Goal: Information Seeking & Learning: Learn about a topic

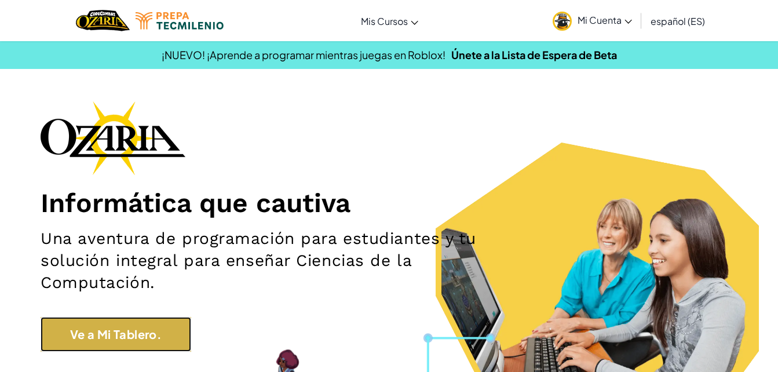
click at [96, 333] on link "Ve a Mi Tablero." at bounding box center [116, 334] width 151 height 35
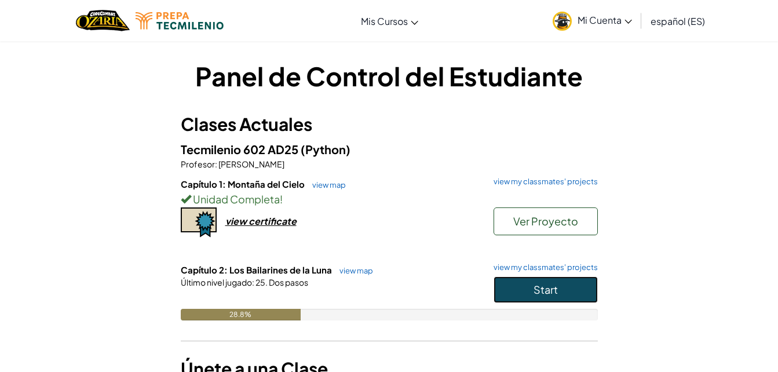
click at [567, 288] on button "Start" at bounding box center [546, 289] width 104 height 27
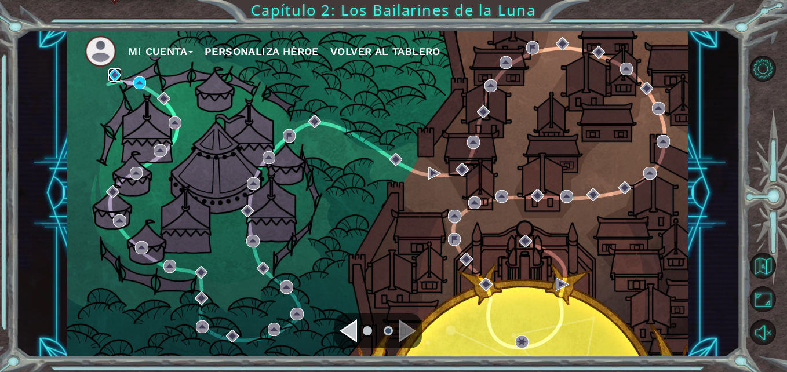
click at [114, 77] on img at bounding box center [114, 74] width 13 height 13
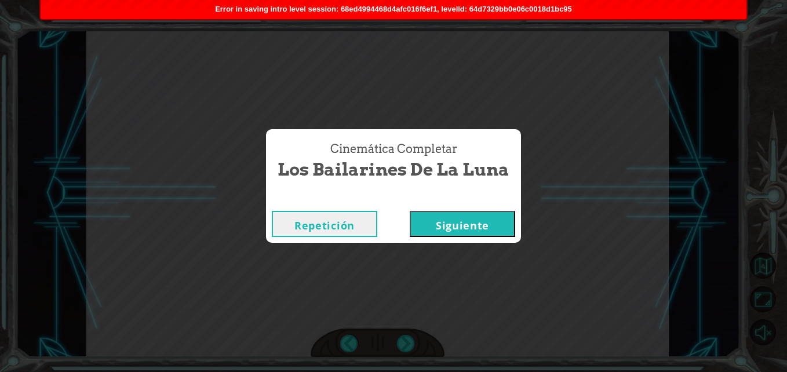
click at [484, 223] on button "Siguiente" at bounding box center [462, 224] width 105 height 26
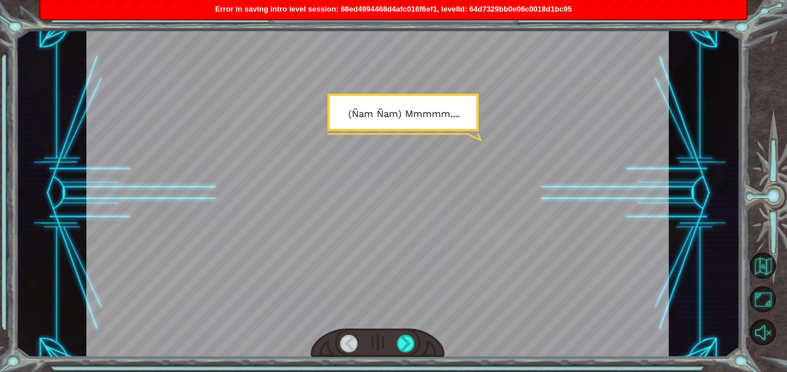
click at [489, 6] on span "Error in saving intro level session: 68ed4994468d4afc016f6ef1, levelId: 64d7329…" at bounding box center [393, 9] width 357 height 9
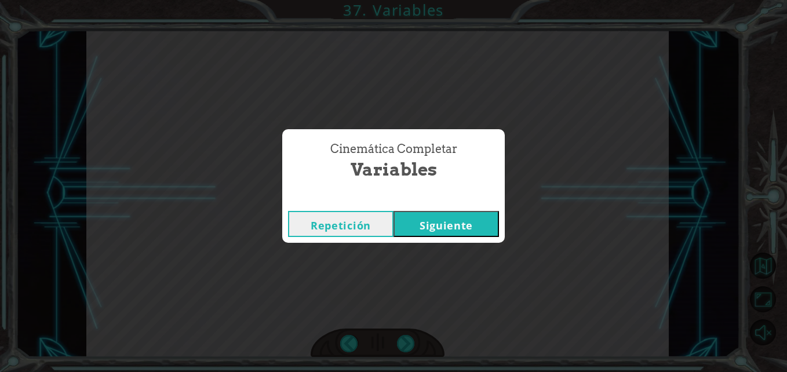
click at [465, 221] on button "Siguiente" at bounding box center [446, 224] width 105 height 26
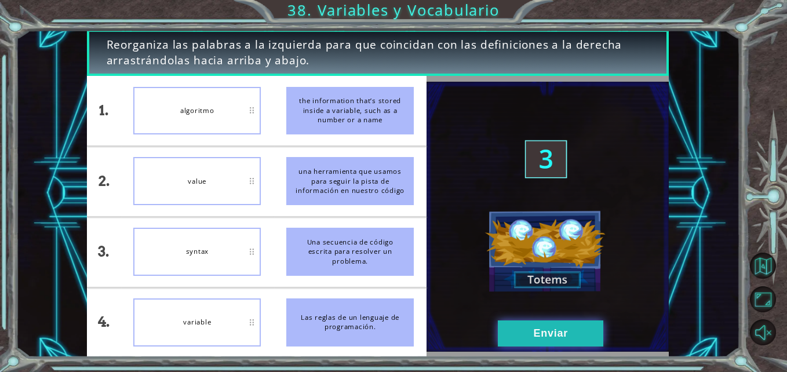
click at [529, 325] on button "Enviar" at bounding box center [550, 333] width 105 height 26
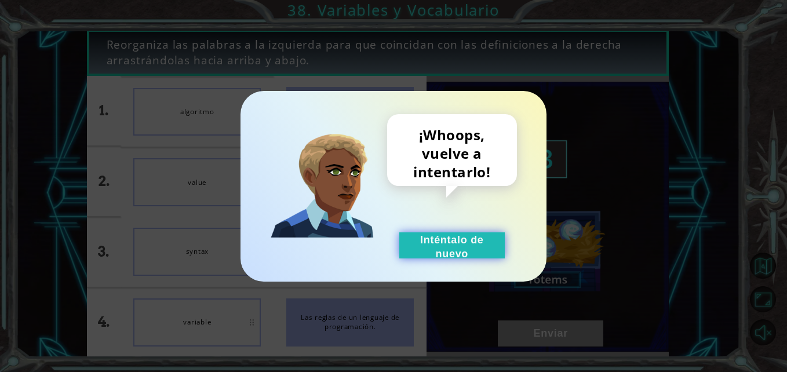
click at [414, 250] on button "Inténtalo de nuevo" at bounding box center [451, 245] width 105 height 26
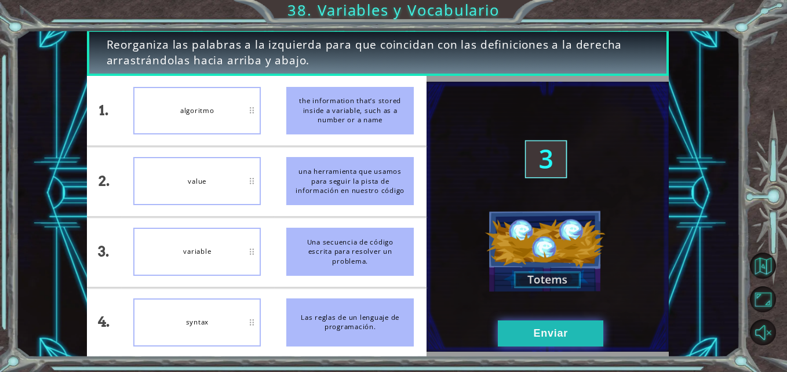
click at [534, 326] on button "Enviar" at bounding box center [550, 333] width 105 height 26
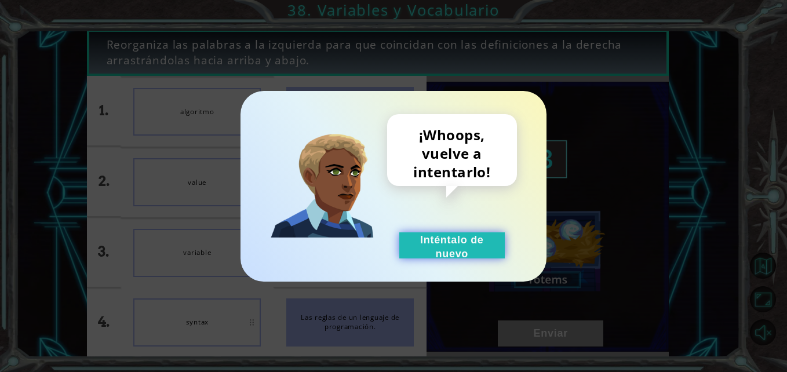
click at [437, 255] on button "Inténtalo de nuevo" at bounding box center [451, 245] width 105 height 26
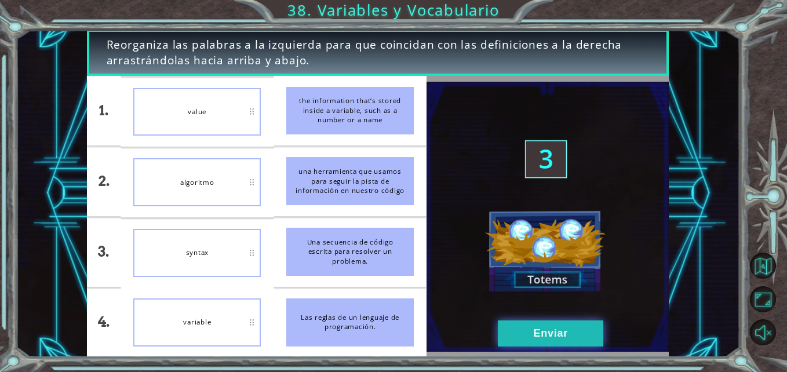
click at [560, 330] on button "Enviar" at bounding box center [550, 333] width 105 height 26
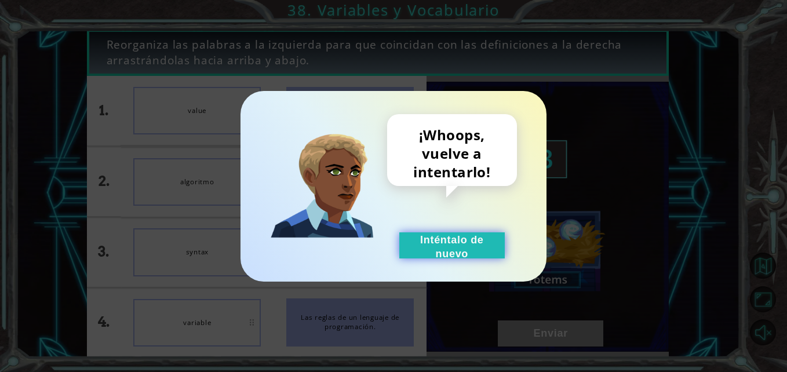
click at [457, 250] on button "Inténtalo de nuevo" at bounding box center [451, 245] width 105 height 26
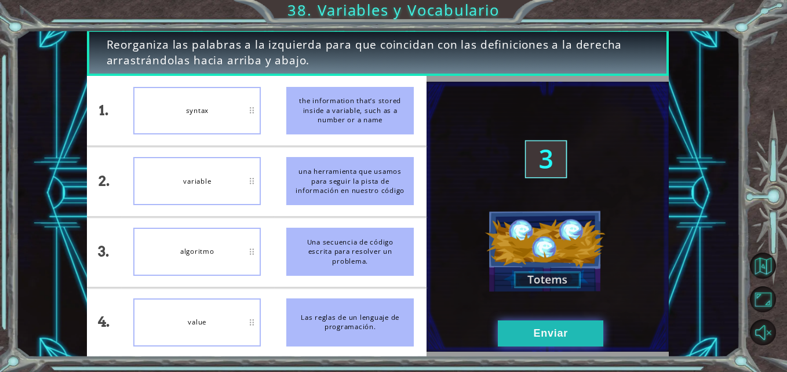
click at [545, 342] on button "Enviar" at bounding box center [550, 333] width 105 height 26
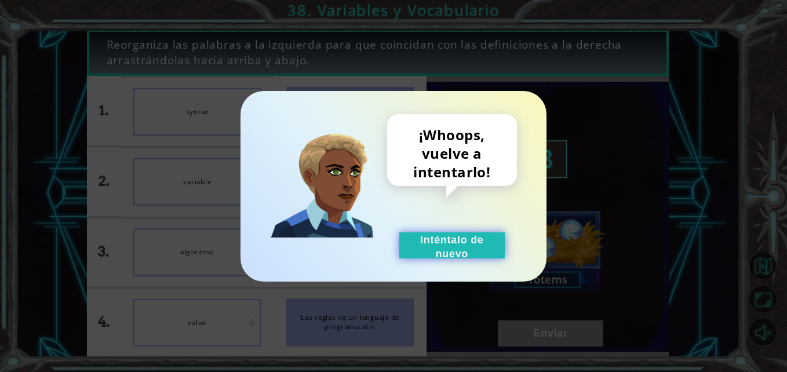
click at [442, 243] on button "Inténtalo de nuevo" at bounding box center [451, 245] width 105 height 26
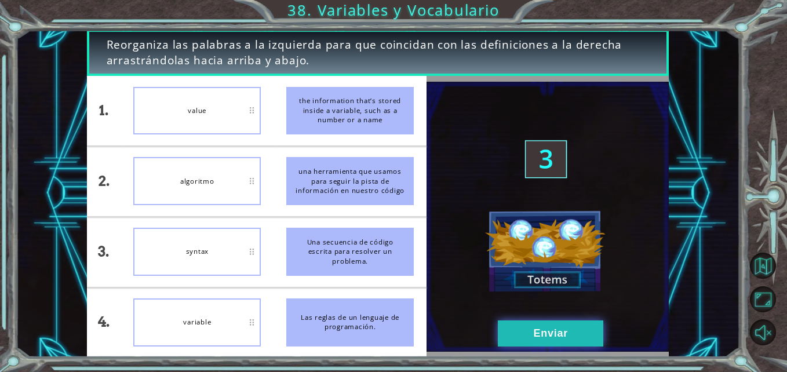
click at [546, 336] on button "Enviar" at bounding box center [550, 333] width 105 height 26
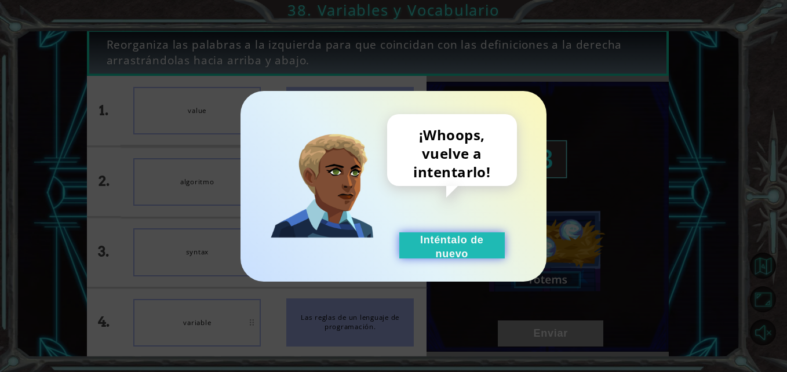
click at [450, 232] on button "Inténtalo de nuevo" at bounding box center [451, 245] width 105 height 26
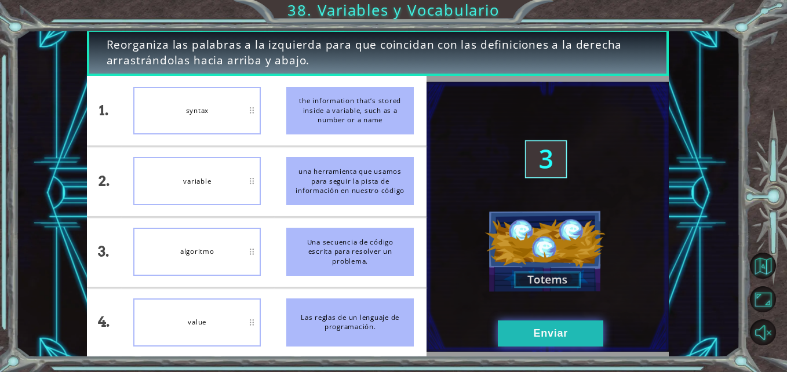
click at [518, 329] on button "Enviar" at bounding box center [550, 333] width 105 height 26
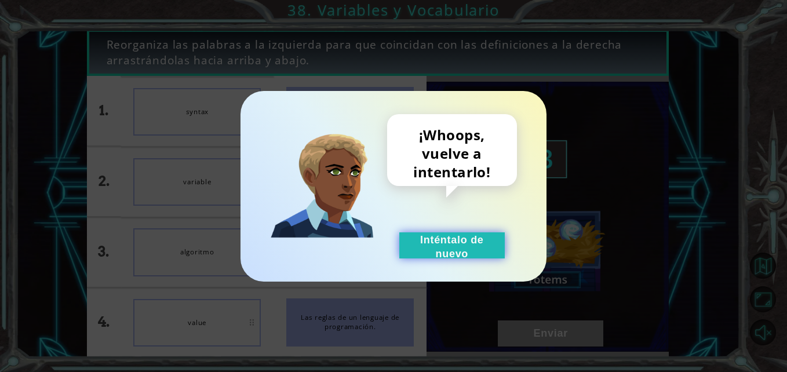
click at [456, 242] on button "Inténtalo de nuevo" at bounding box center [451, 245] width 105 height 26
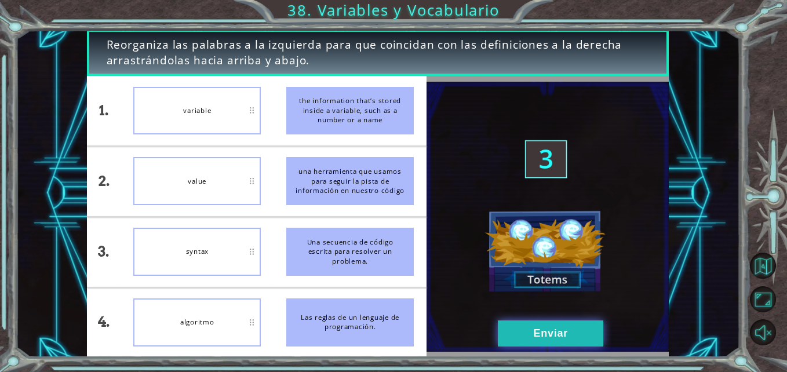
click at [591, 332] on button "Enviar" at bounding box center [550, 333] width 105 height 26
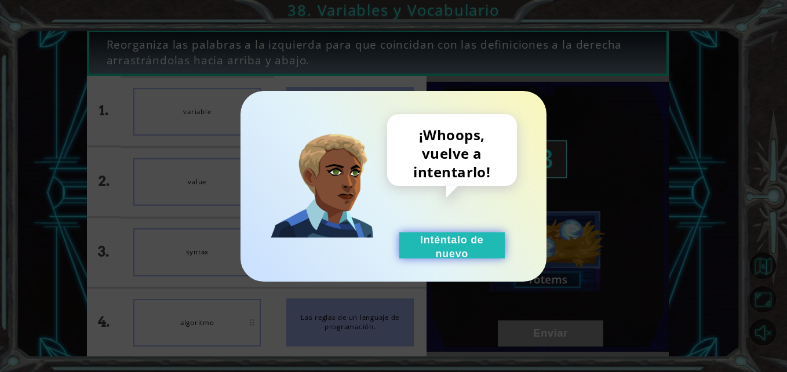
click at [456, 254] on button "Inténtalo de nuevo" at bounding box center [451, 245] width 105 height 26
